Goal: Information Seeking & Learning: Learn about a topic

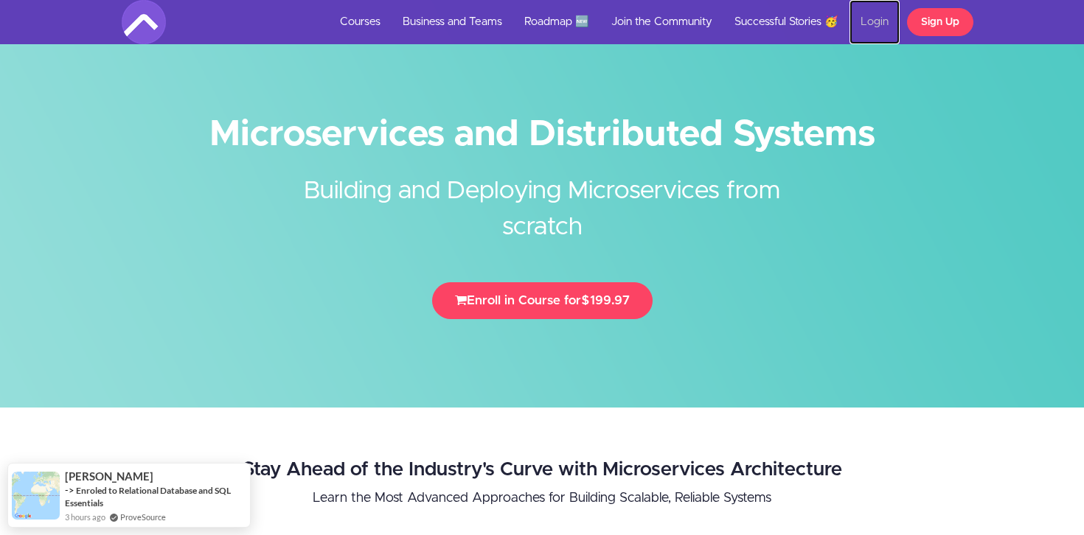
click at [876, 37] on link "Login" at bounding box center [874, 22] width 50 height 44
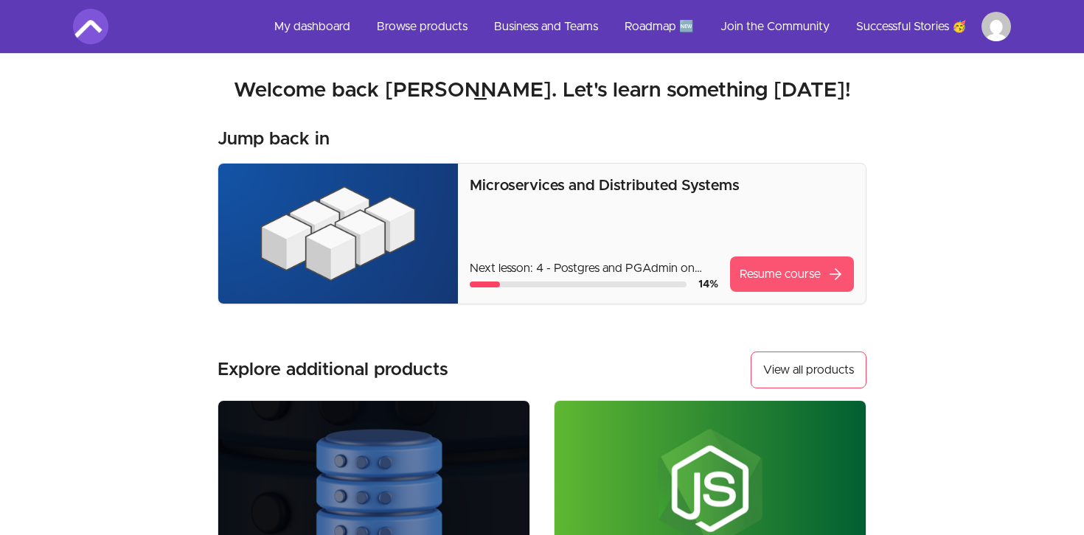
click at [783, 278] on link "Resume course arrow_forward" at bounding box center [792, 274] width 124 height 35
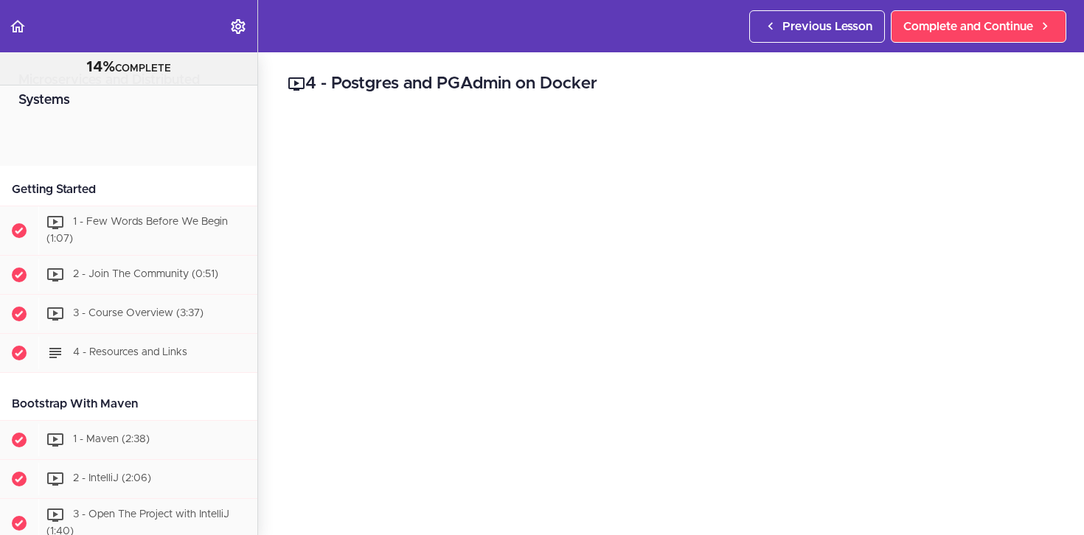
scroll to position [722, 0]
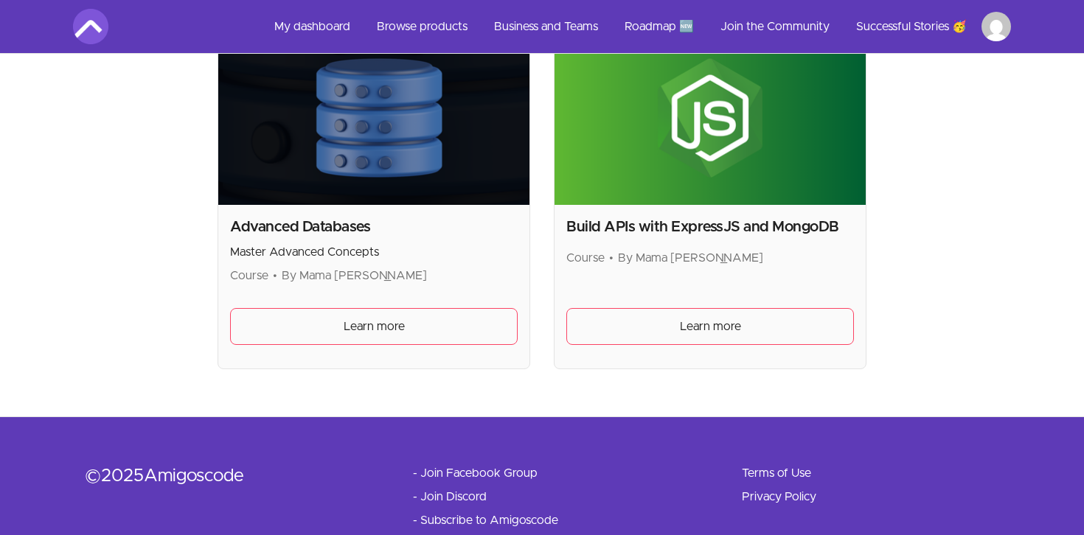
scroll to position [372, 0]
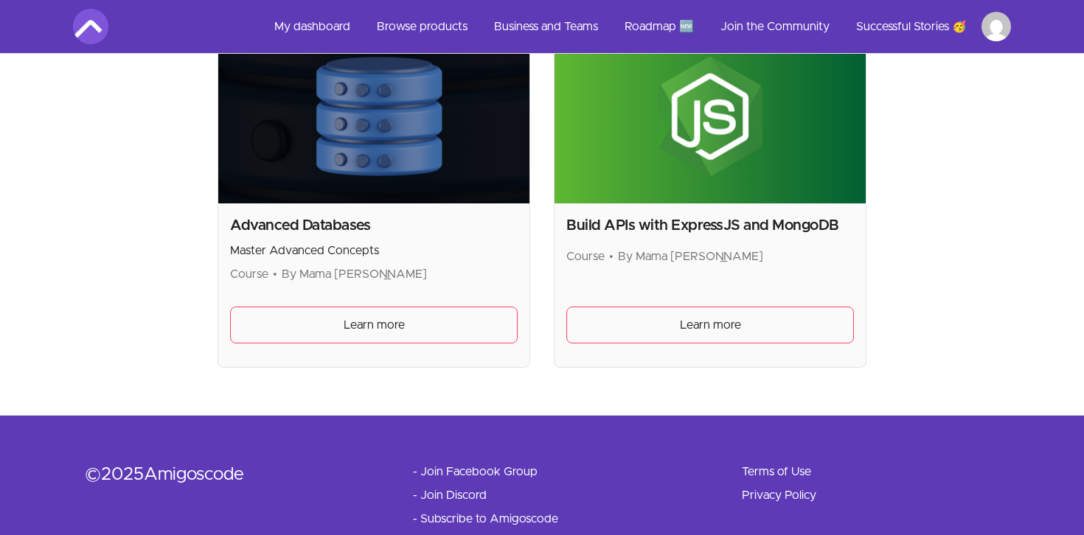
click at [378, 154] on img at bounding box center [373, 116] width 311 height 175
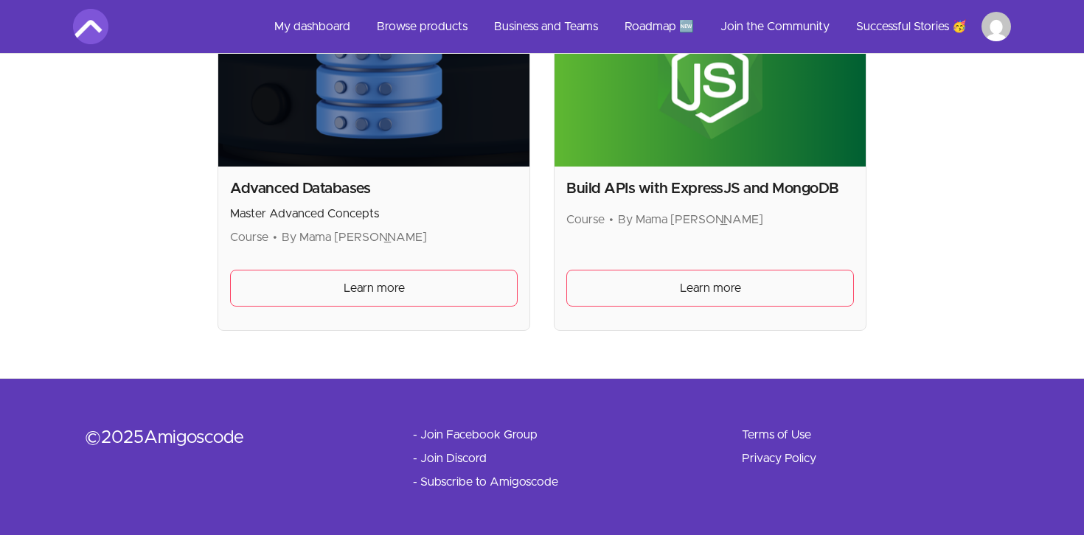
click at [356, 348] on div "Skip to main content Main menu Includes navigation links and user settings My d…" at bounding box center [542, 64] width 1084 height 947
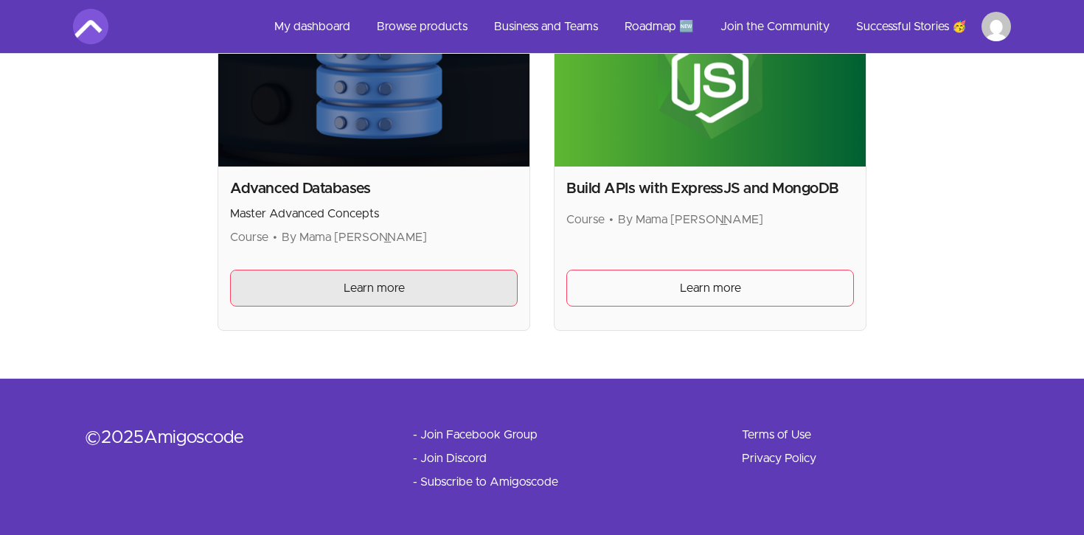
click at [362, 302] on link "Learn more" at bounding box center [374, 288] width 288 height 37
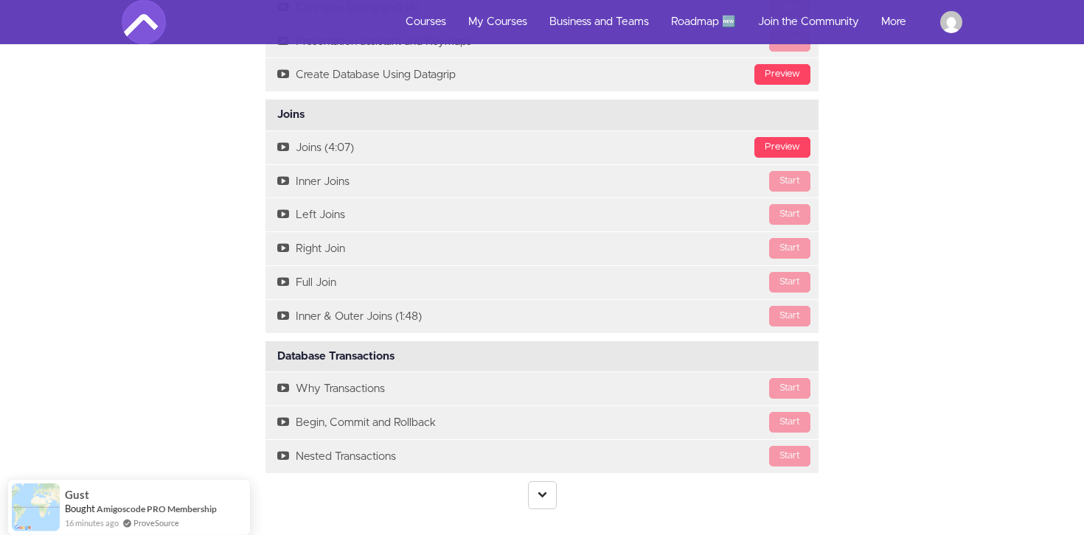
scroll to position [3065, 0]
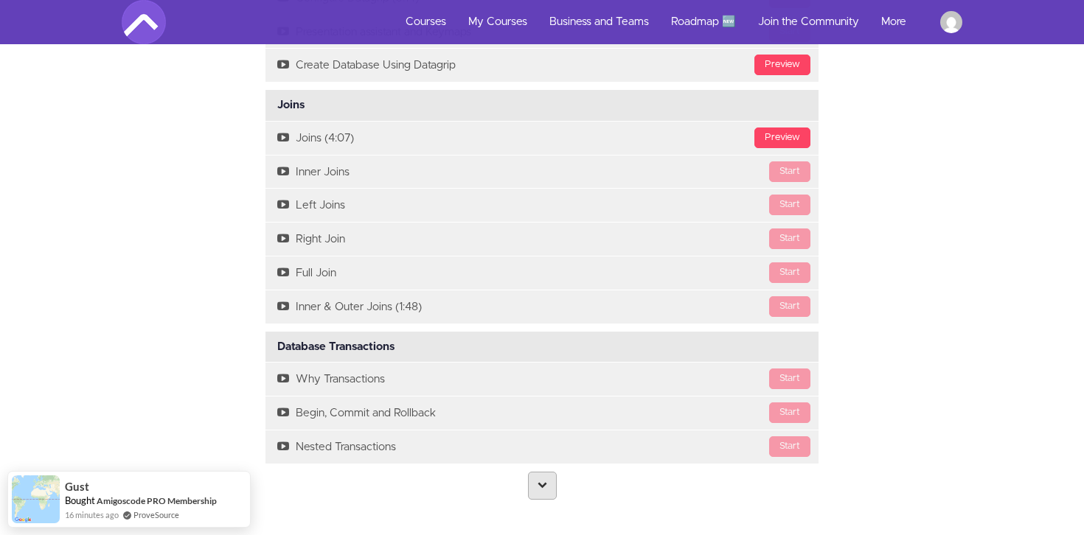
click at [542, 498] on link at bounding box center [542, 486] width 29 height 28
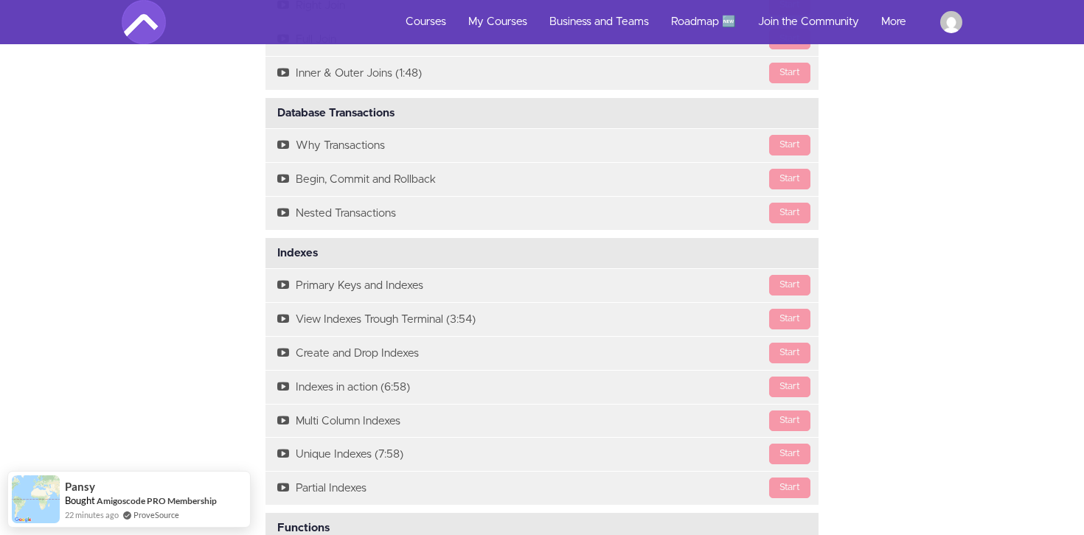
scroll to position [3301, 0]
